Goal: Book appointment/travel/reservation

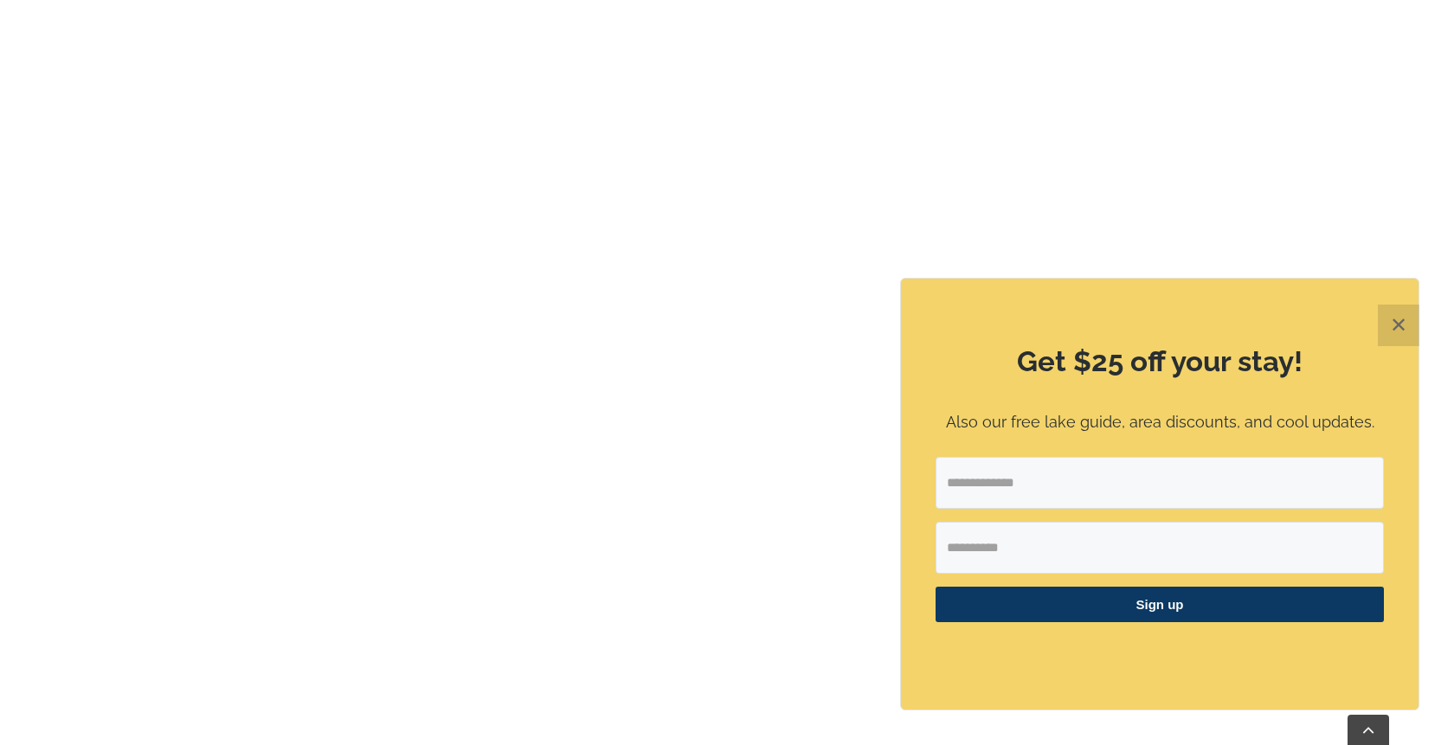
scroll to position [1201, 0]
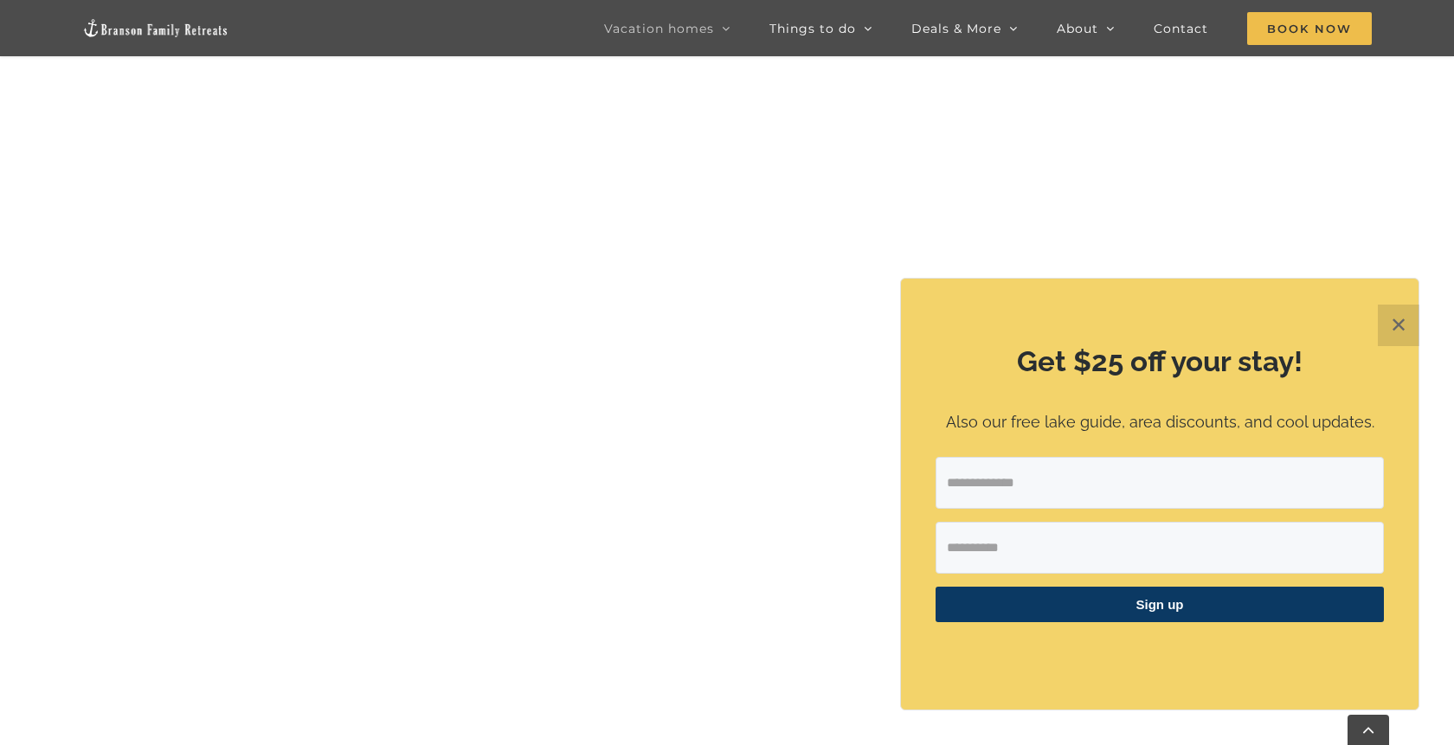
click at [1387, 325] on button "✕" at bounding box center [1399, 326] width 42 height 42
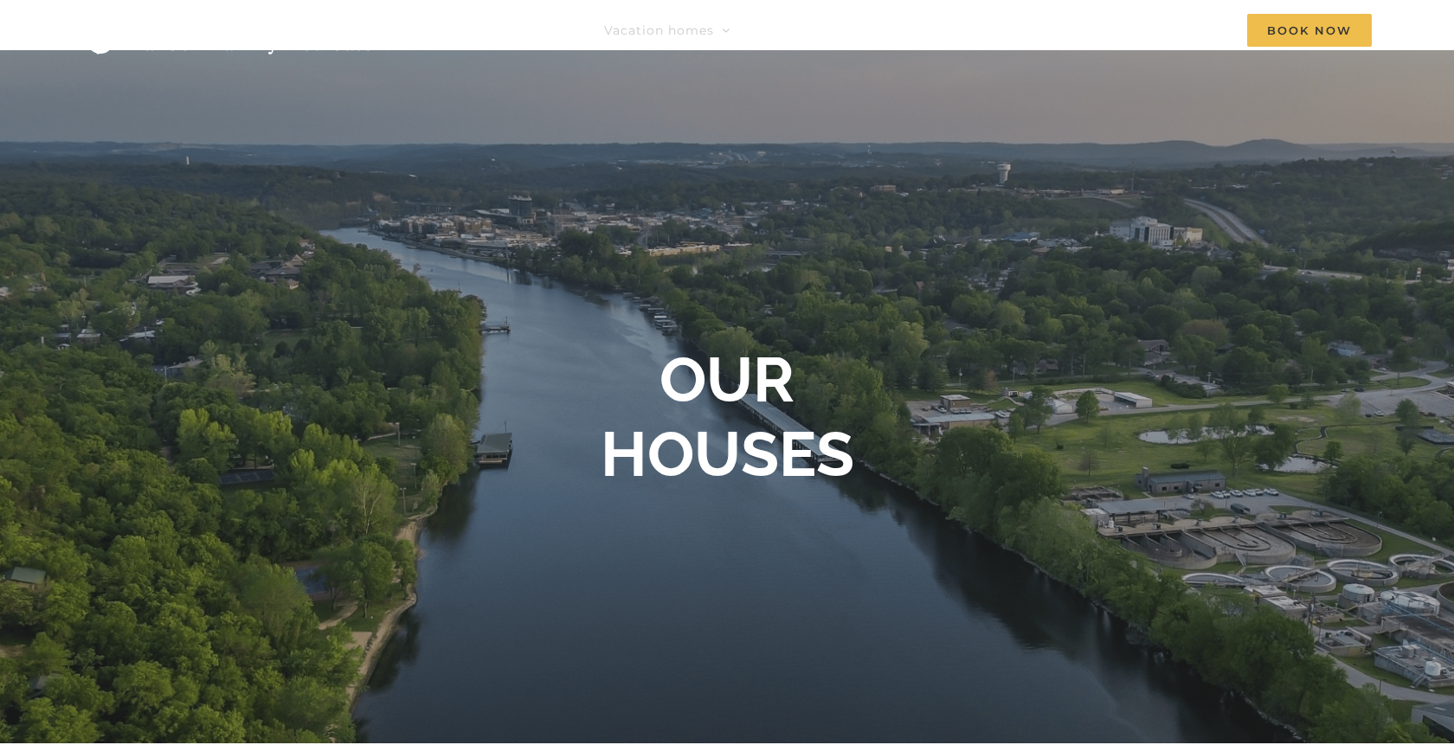
scroll to position [42, 0]
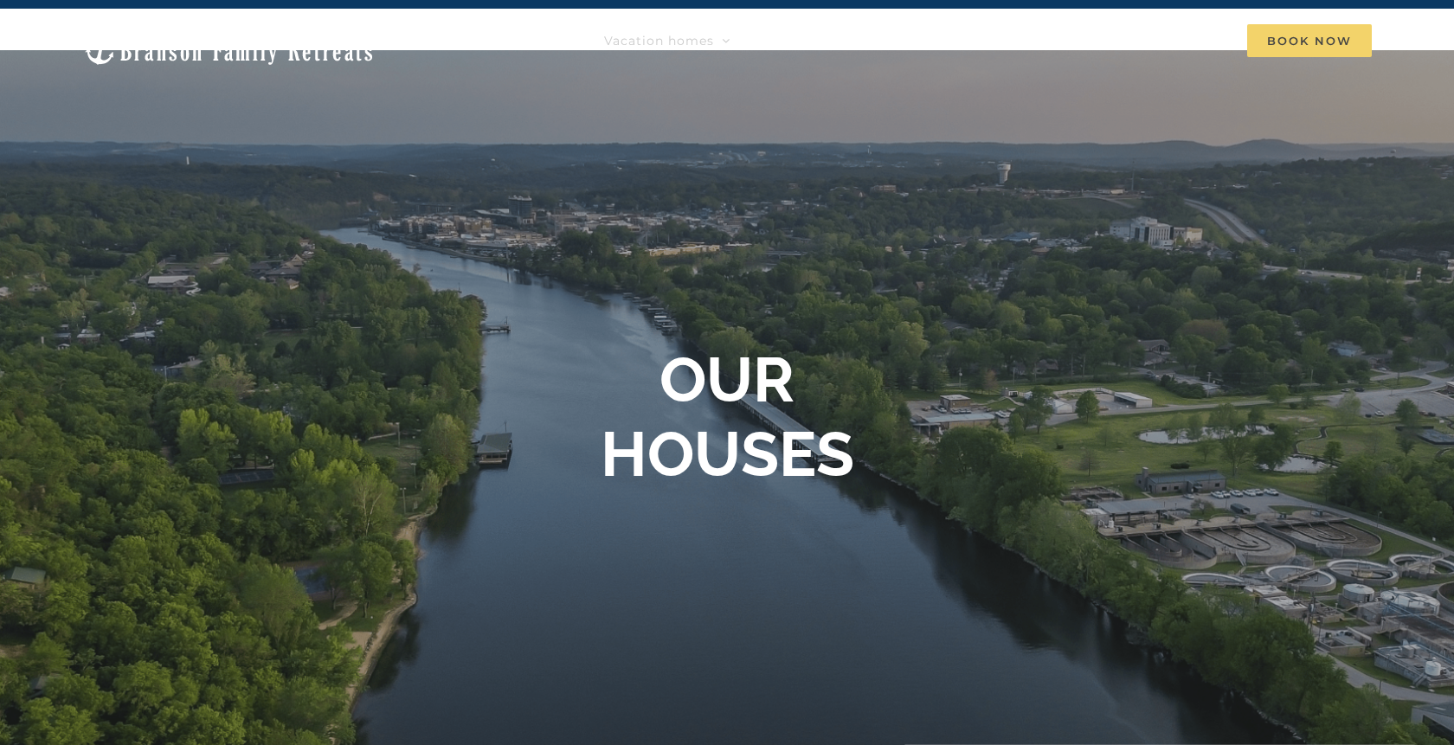
click at [1290, 52] on span "Book Now" at bounding box center [1309, 40] width 125 height 33
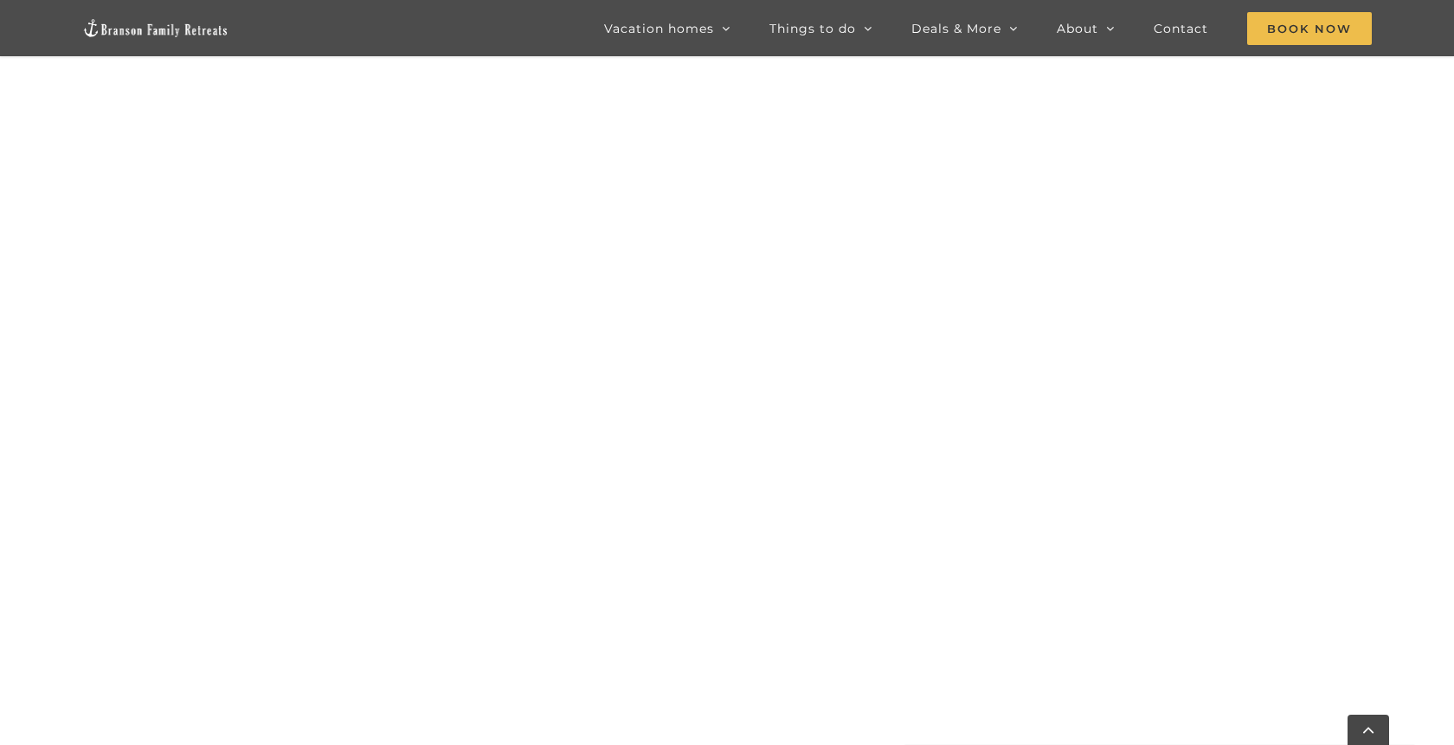
scroll to position [1042, 0]
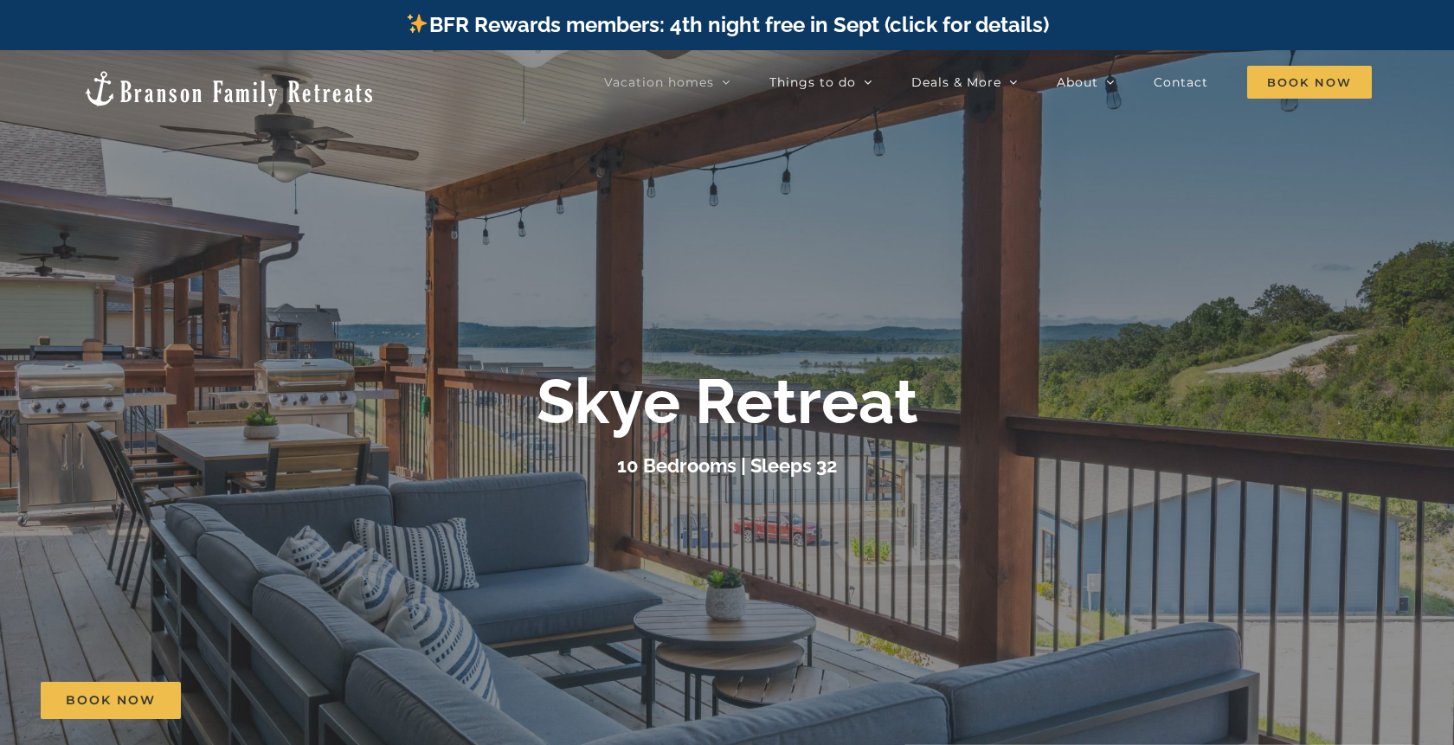
click at [673, 466] on h3 "10 Bedrooms | Sleeps 32" at bounding box center [727, 465] width 220 height 22
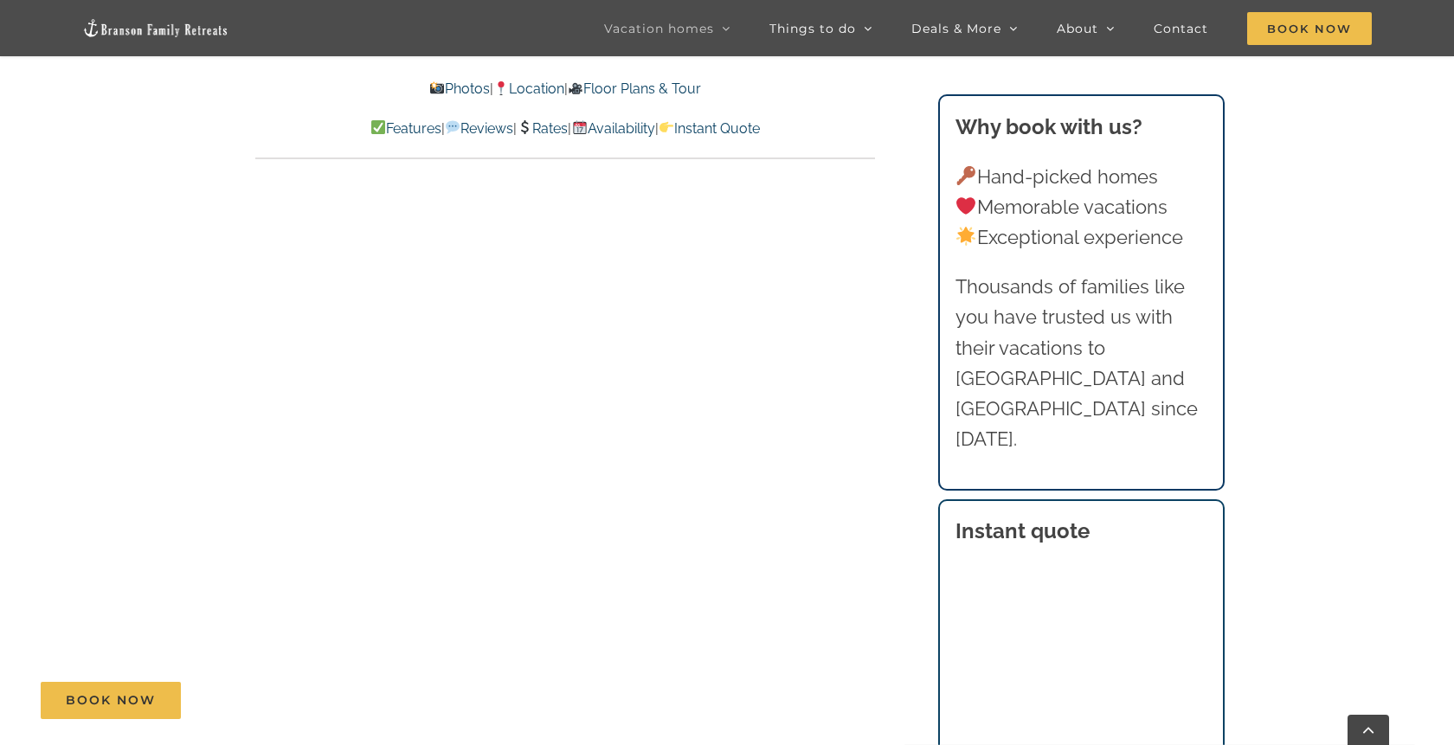
scroll to position [9317, 0]
